Goal: Information Seeking & Learning: Check status

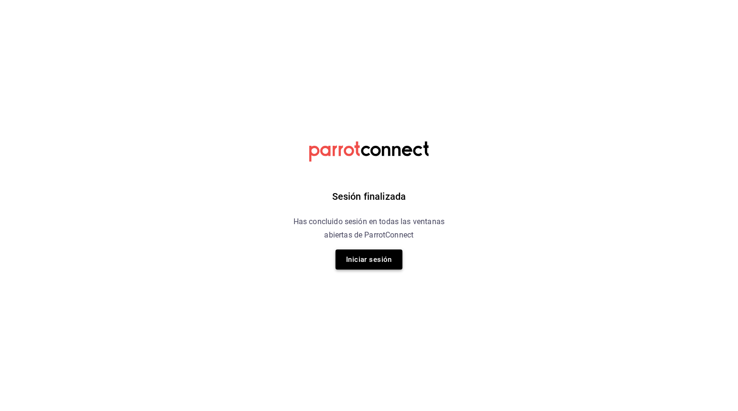
click at [359, 253] on button "Iniciar sesión" at bounding box center [369, 260] width 67 height 20
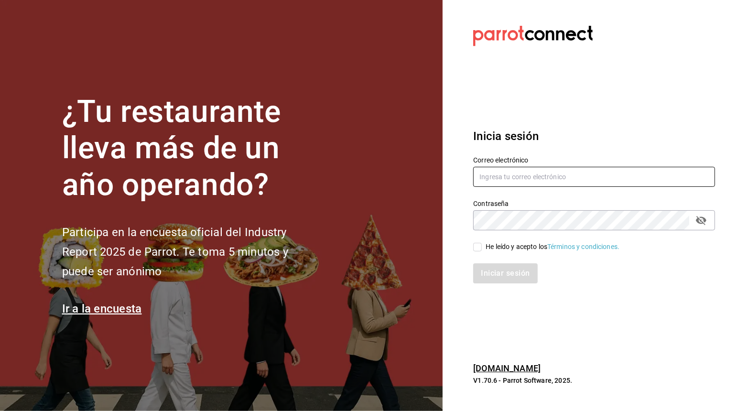
type input "Aldodidierbtc@gmail.com"
click at [477, 244] on input "He leído y acepto los Términos y condiciones." at bounding box center [477, 247] width 9 height 9
checkbox input "true"
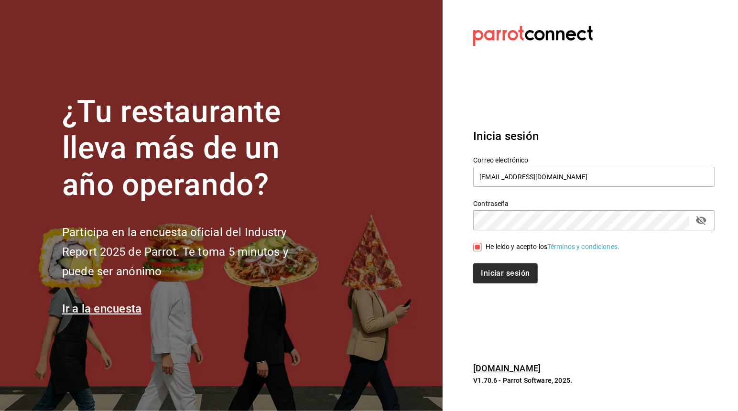
drag, startPoint x: 491, startPoint y: 285, endPoint x: 522, endPoint y: 263, distance: 38.1
click at [522, 263] on div "Inicia sesión Correo electrónico Aldodidierbtc@gmail.com Contraseña Contraseña …" at bounding box center [594, 205] width 242 height 179
click at [522, 263] on button "Iniciar sesión" at bounding box center [505, 273] width 65 height 20
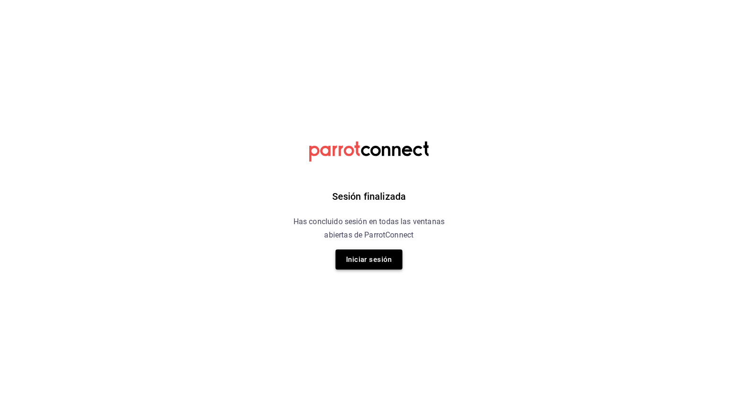
click at [374, 256] on button "Iniciar sesión" at bounding box center [369, 260] width 67 height 20
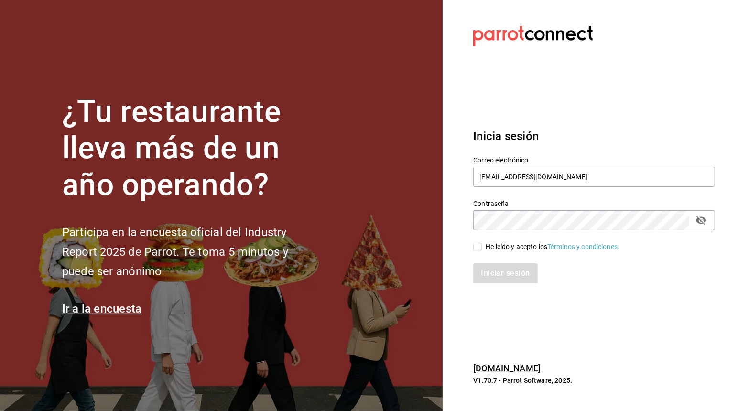
click at [483, 242] on span "He leído y acepto los Términos y condiciones." at bounding box center [551, 247] width 138 height 10
click at [482, 243] on input "He leído y acepto los Términos y condiciones." at bounding box center [477, 247] width 9 height 9
checkbox input "true"
click at [494, 273] on button "Iniciar sesión" at bounding box center [505, 273] width 65 height 20
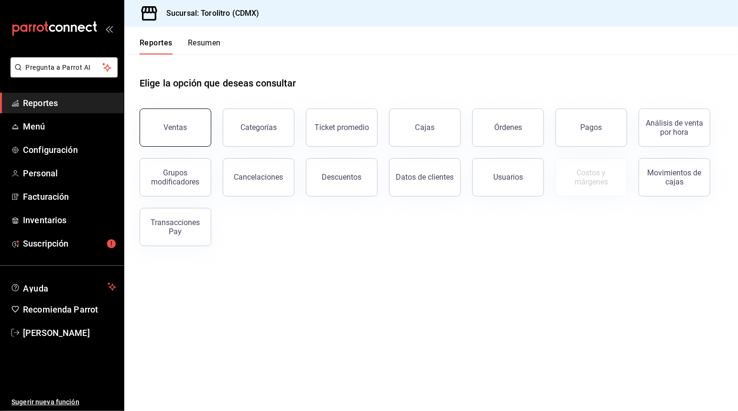
click at [168, 131] on div "Ventas" at bounding box center [175, 127] width 23 height 9
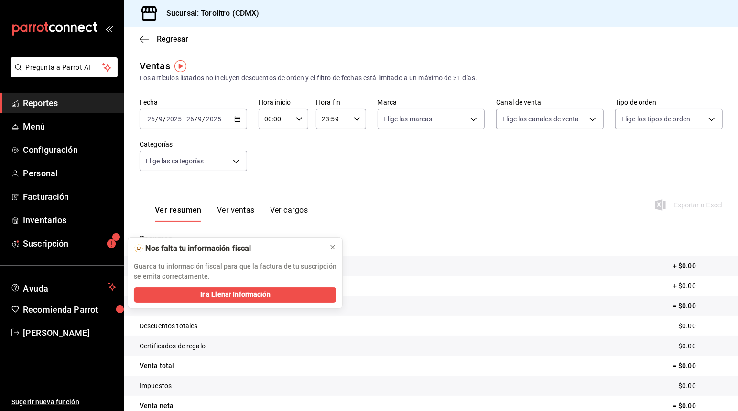
click at [230, 115] on div "2025-09-26 26 / 9 / 2025 - 2025-09-26 26 / 9 / 2025" at bounding box center [194, 119] width 108 height 20
click at [200, 170] on span "Ayer" at bounding box center [185, 170] width 74 height 10
click at [239, 121] on \(Stroke\) "button" at bounding box center [238, 119] width 6 height 5
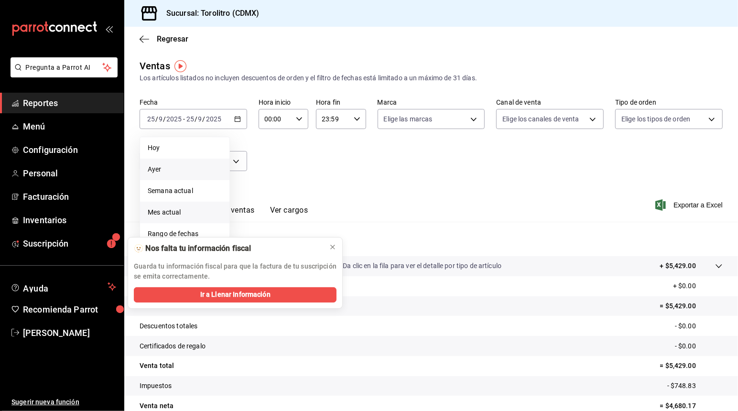
click at [185, 208] on span "Mes actual" at bounding box center [185, 213] width 74 height 10
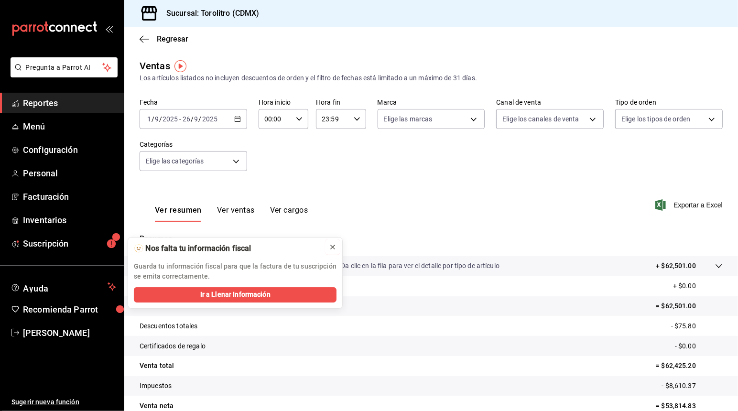
click at [331, 253] on button at bounding box center [332, 247] width 15 height 15
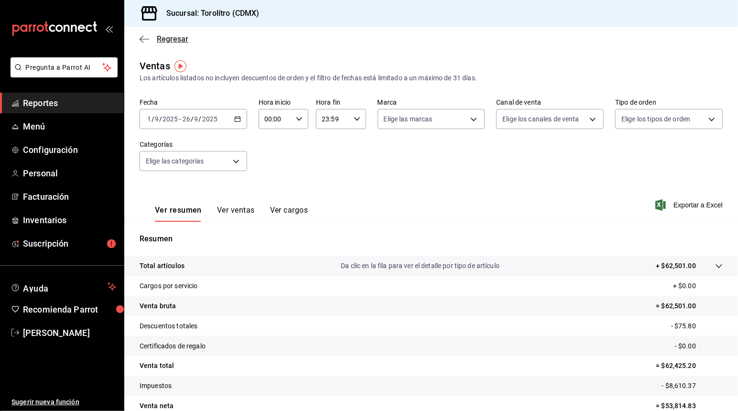
click at [154, 38] on span "Regresar" at bounding box center [164, 38] width 49 height 9
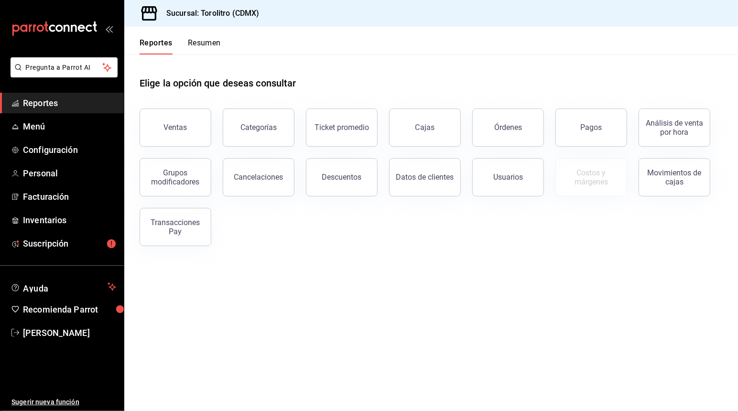
click at [196, 47] on button "Resumen" at bounding box center [204, 46] width 33 height 16
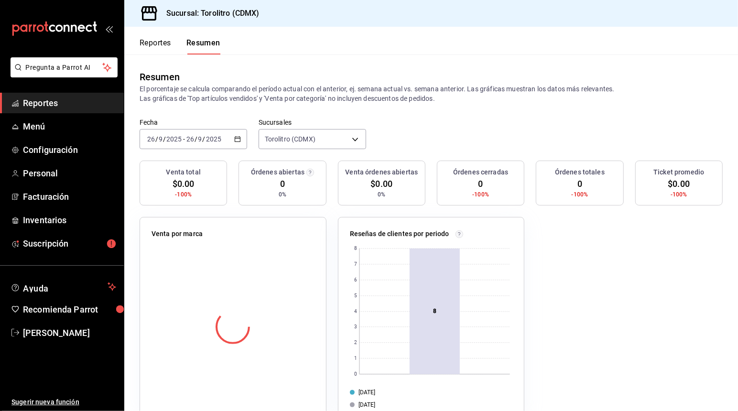
click at [236, 142] on \(Stroke\) "button" at bounding box center [238, 139] width 6 height 5
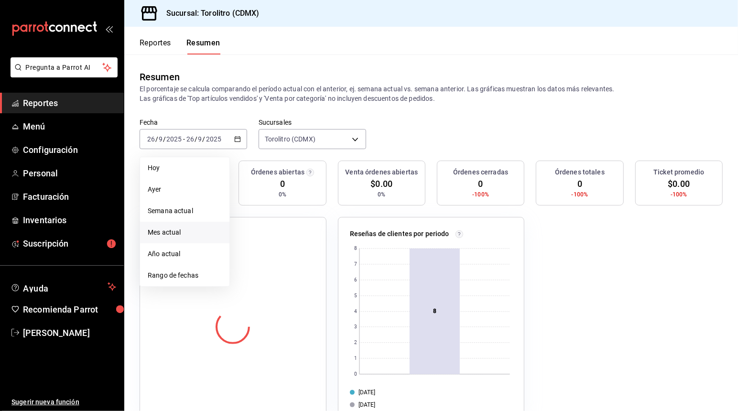
click at [181, 232] on span "Mes actual" at bounding box center [185, 233] width 74 height 10
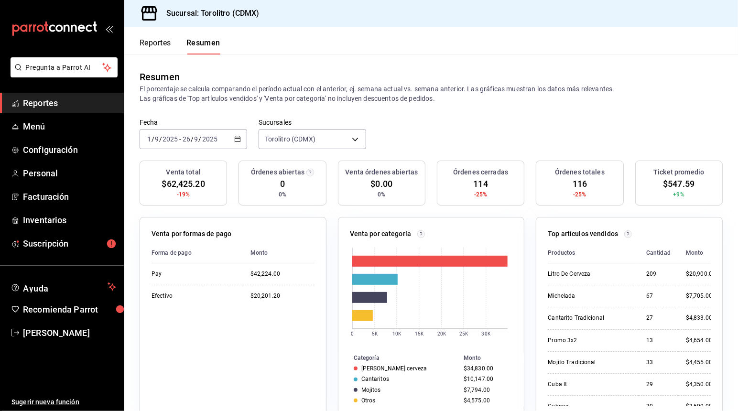
click at [239, 147] on div "2025-09-01 1 / 9 / 2025 - 2025-09-26 26 / 9 / 2025" at bounding box center [194, 139] width 108 height 20
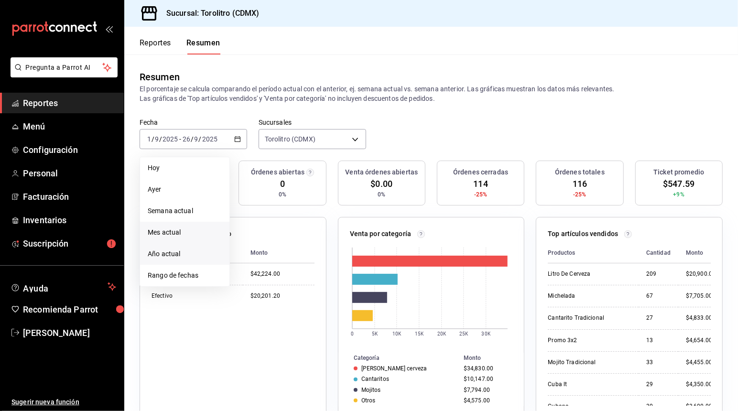
click at [171, 245] on li "Año actual" at bounding box center [184, 254] width 89 height 22
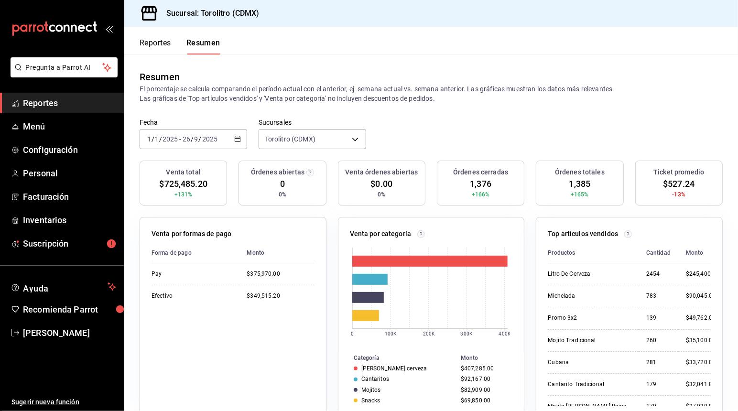
click at [235, 136] on icon "button" at bounding box center [237, 139] width 7 height 7
click at [425, 124] on div "Fecha 2025-01-01 1 / 1 / 2025 - 2025-09-26 26 / 9 / 2025 Sucursales Torolitro (…" at bounding box center [431, 140] width 614 height 42
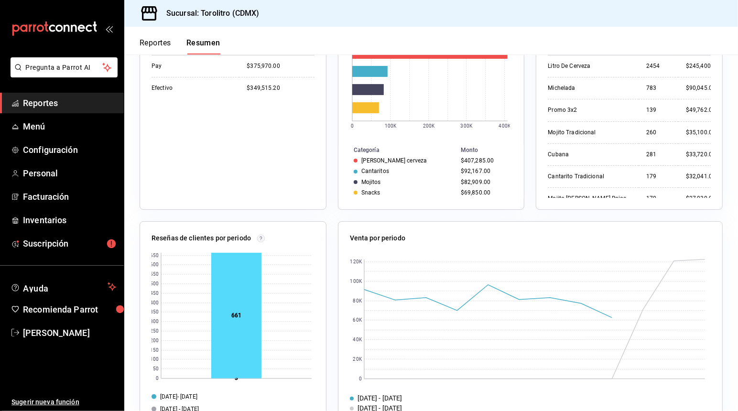
scroll to position [234, 0]
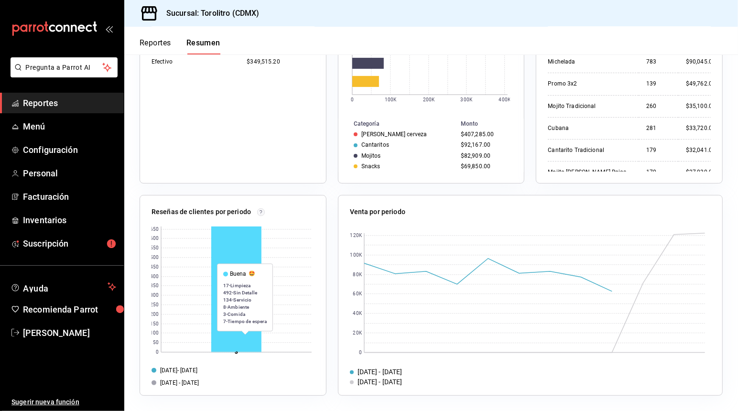
click at [246, 340] on rect at bounding box center [236, 289] width 50 height 125
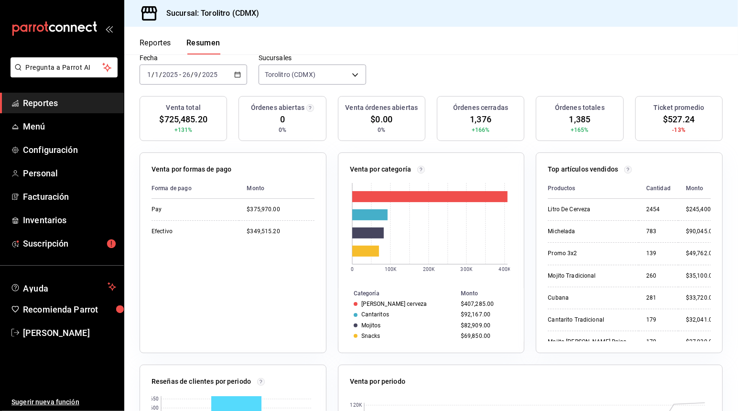
scroll to position [0, 0]
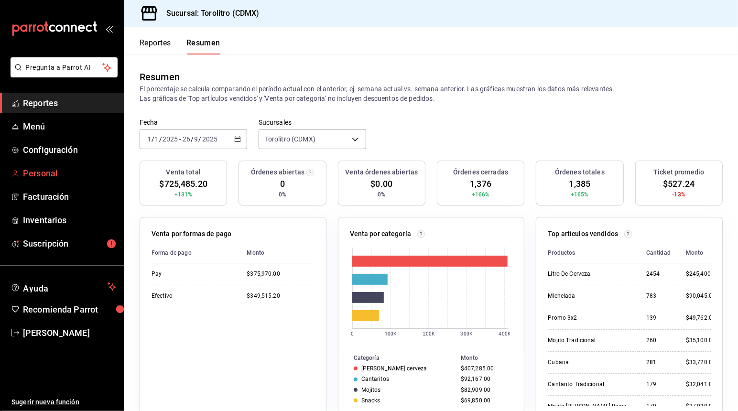
click at [46, 167] on span "Personal" at bounding box center [69, 173] width 93 height 13
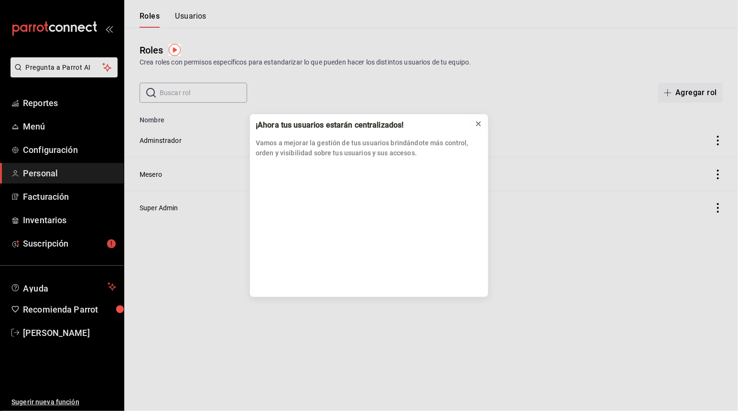
click at [477, 125] on icon at bounding box center [479, 124] width 4 height 4
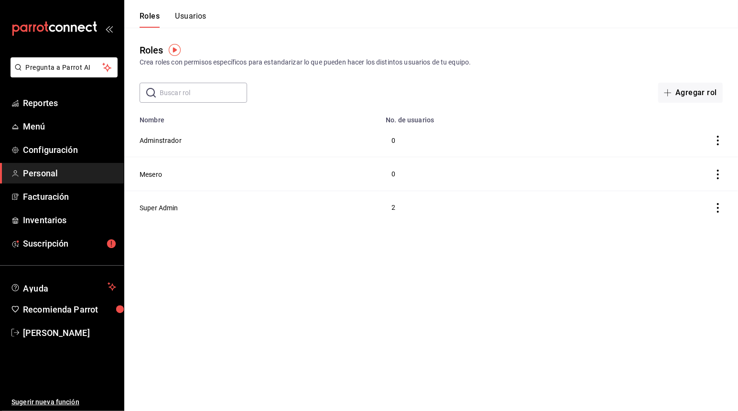
click at [399, 212] on td "2" at bounding box center [491, 207] width 223 height 33
click at [191, 20] on button "Usuarios" at bounding box center [191, 19] width 32 height 16
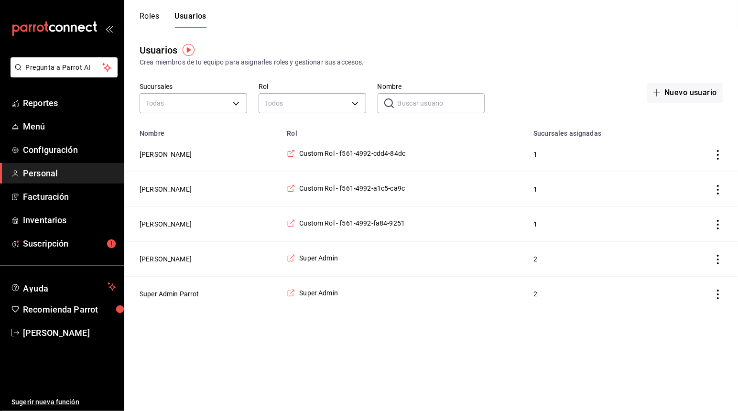
click at [144, 19] on button "Roles" at bounding box center [150, 19] width 20 height 16
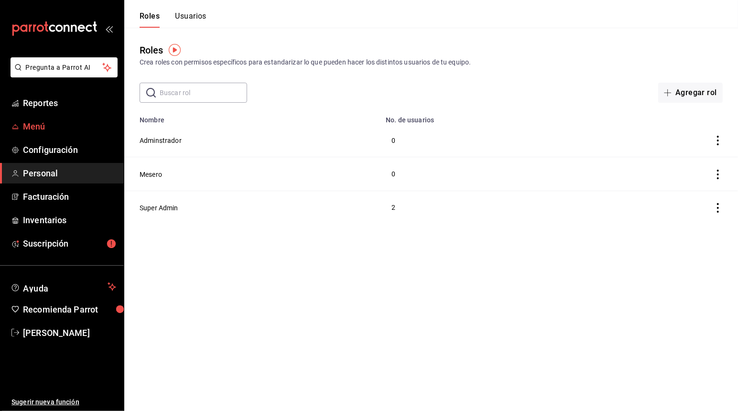
click at [60, 135] on link "Menú" at bounding box center [62, 126] width 124 height 21
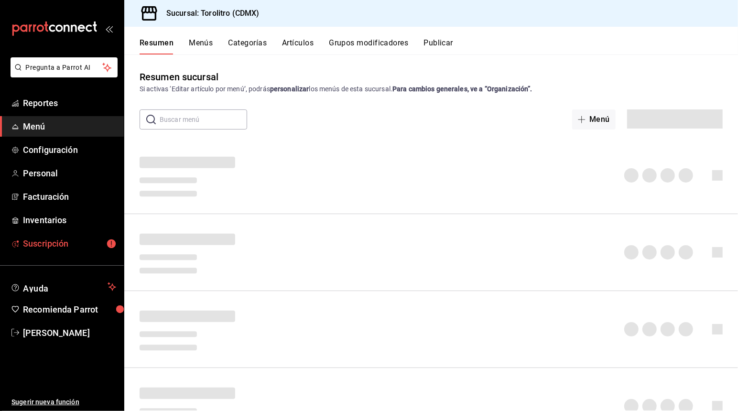
click at [61, 245] on span "Suscripción" at bounding box center [69, 243] width 93 height 13
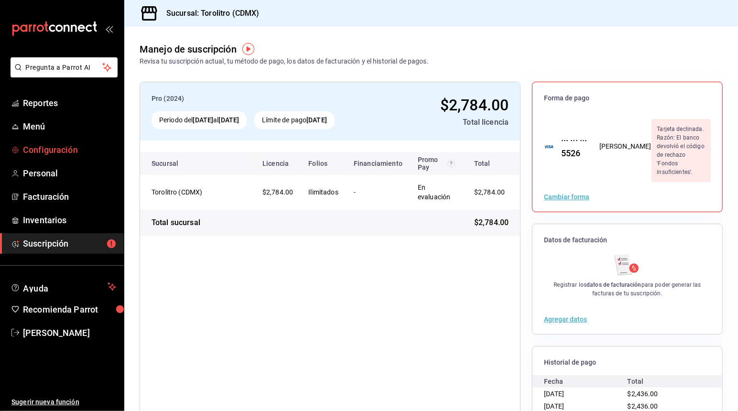
click at [68, 149] on span "Configuración" at bounding box center [69, 149] width 93 height 13
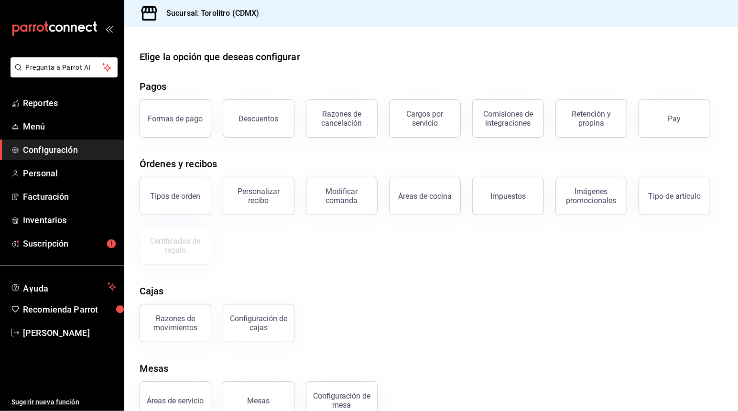
scroll to position [24, 0]
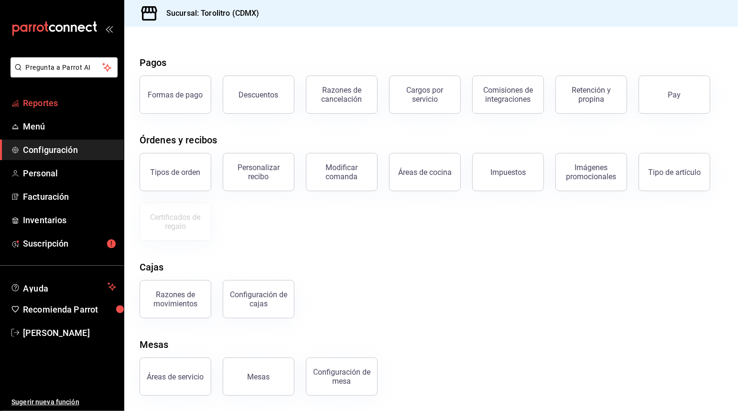
click at [77, 103] on span "Reportes" at bounding box center [69, 103] width 93 height 13
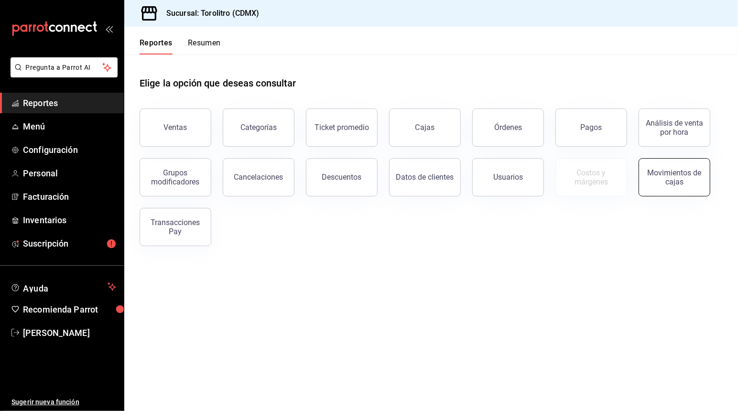
click at [642, 187] on button "Movimientos de cajas" at bounding box center [675, 177] width 72 height 38
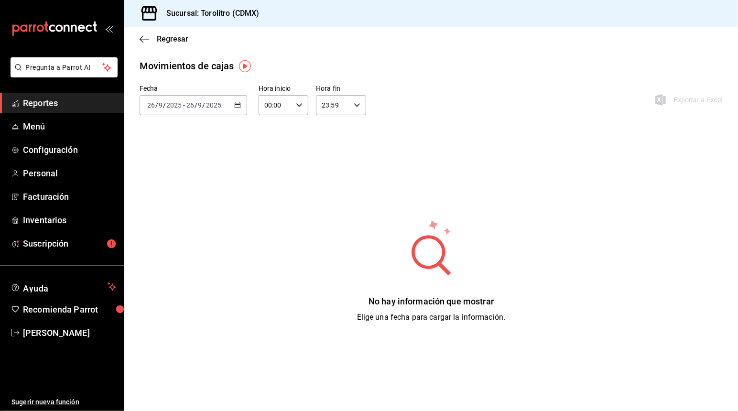
click at [236, 112] on div "2025-09-26 26 / 9 / 2025 - 2025-09-26 26 / 9 / 2025" at bounding box center [194, 105] width 108 height 20
click at [186, 150] on li "Ayer" at bounding box center [184, 156] width 89 height 22
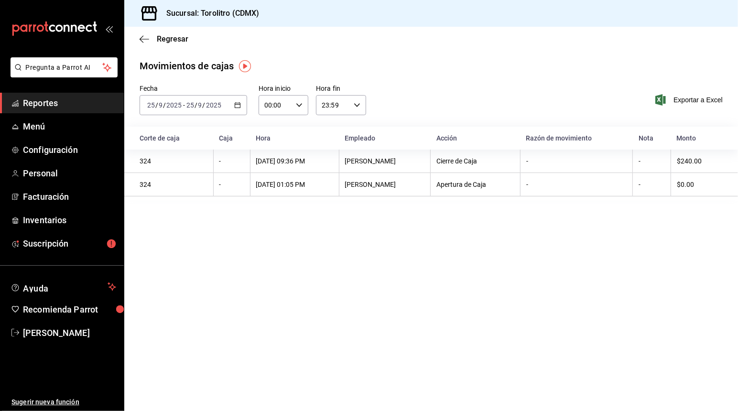
click at [240, 109] on div "2025-09-25 25 / 9 / 2025 - 2025-09-25 25 / 9 / 2025" at bounding box center [194, 105] width 108 height 20
click at [203, 180] on span "Semana actual" at bounding box center [185, 177] width 74 height 10
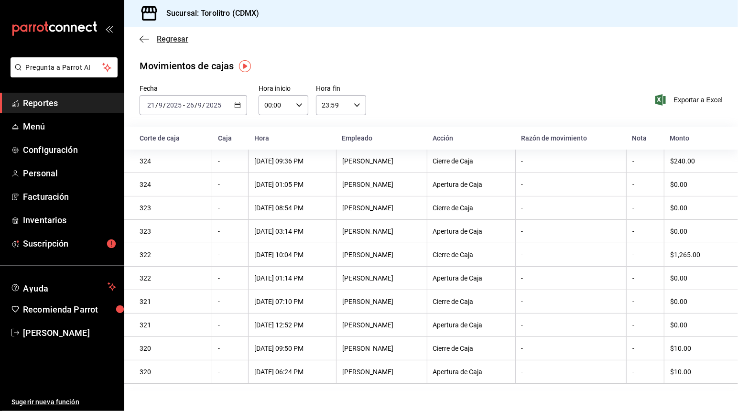
click at [146, 39] on icon "button" at bounding box center [145, 39] width 10 height 0
